Goal: Transaction & Acquisition: Purchase product/service

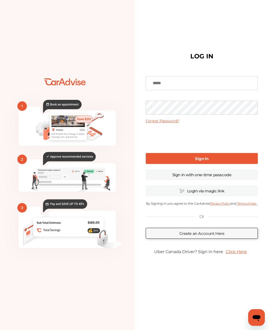
type input "**********"
click at [210, 164] on link "Sign In" at bounding box center [202, 158] width 112 height 11
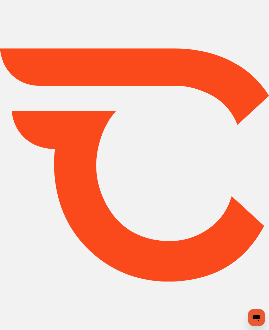
type input "*****"
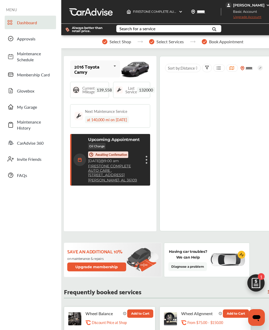
scroll to position [78, 0]
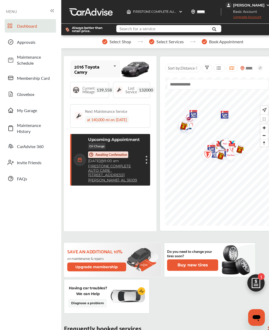
click at [186, 31] on input "text" at bounding box center [168, 29] width 102 height 8
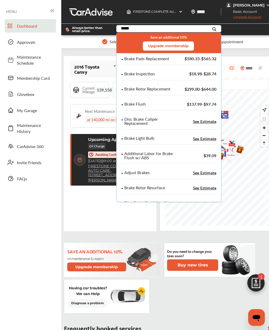
type input "*****"
click at [208, 60] on span "$180.33 - $565.32" at bounding box center [200, 58] width 32 height 6
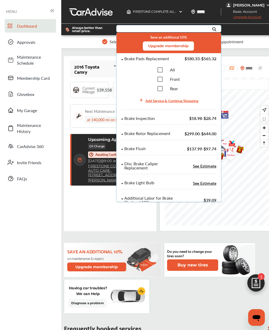
click at [202, 136] on span "$299.00 - $644.00" at bounding box center [200, 133] width 32 height 6
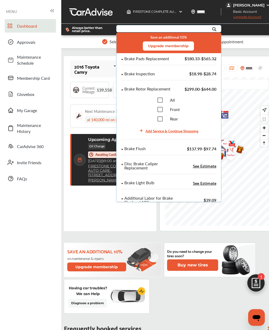
scroll to position [0, 0]
click at [199, 30] on input "text" at bounding box center [168, 29] width 102 height 8
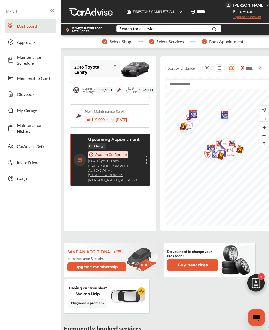
click at [258, 285] on img at bounding box center [255, 284] width 25 height 25
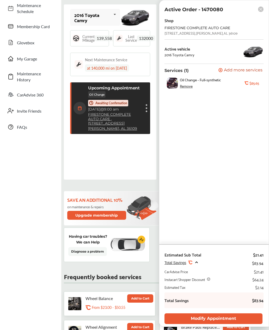
scroll to position [44, 0]
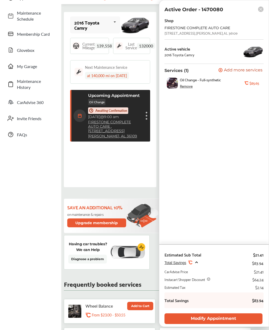
click at [139, 181] on div "2016 Toyota Camry 2016 Toyota Camry Current Mileage 139,558 Last Service 132000…" at bounding box center [110, 99] width 92 height 175
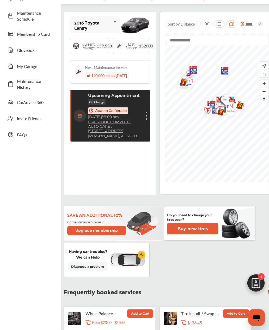
click at [136, 172] on div "2016 Toyota Camry 2016 Toyota Camry Current Mileage 139,558 Last Service 132000…" at bounding box center [110, 103] width 92 height 183
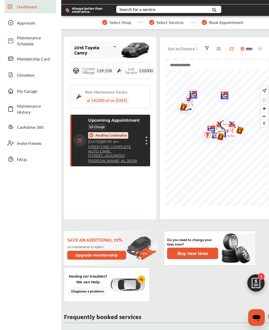
scroll to position [0, 0]
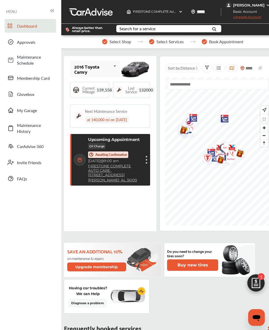
click at [117, 44] on span "Select Shop" at bounding box center [120, 41] width 22 height 5
